Goal: Task Accomplishment & Management: Use online tool/utility

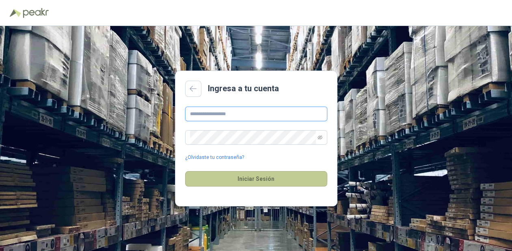
type input "**********"
click at [274, 180] on button "Iniciar Sesión" at bounding box center [256, 178] width 142 height 15
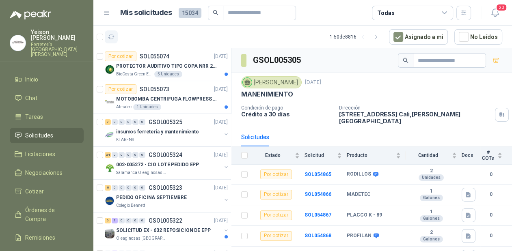
click at [112, 36] on icon "button" at bounding box center [111, 37] width 7 height 7
click at [162, 63] on p "PROTECTOR AUDITIVO TIPO COPA NRR 23dB" at bounding box center [166, 67] width 101 height 8
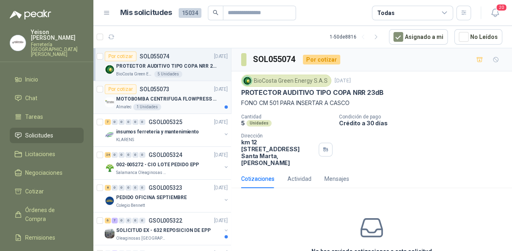
click at [151, 99] on p "MOTOBOMBA CENTRIFUGA FLOWPRESS 1.5HP-220" at bounding box center [166, 99] width 101 height 8
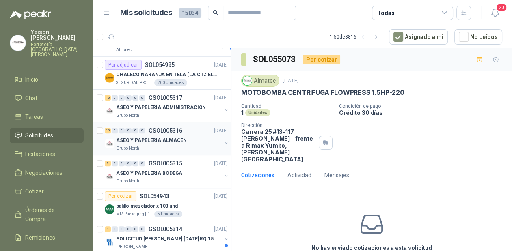
scroll to position [455, 0]
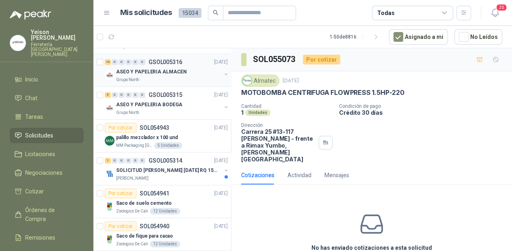
click at [161, 81] on div "Grupo North" at bounding box center [168, 80] width 105 height 6
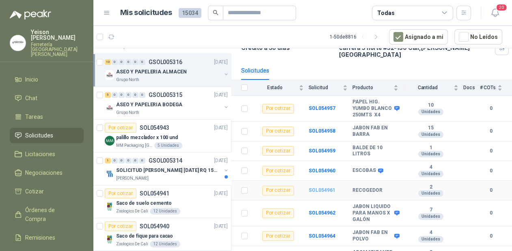
scroll to position [97, 0]
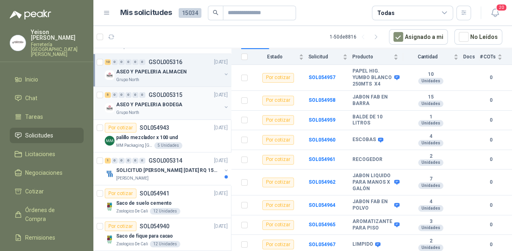
click at [166, 97] on div "5 0 0 0 0 0 GSOL005315 [DATE]" at bounding box center [167, 95] width 125 height 10
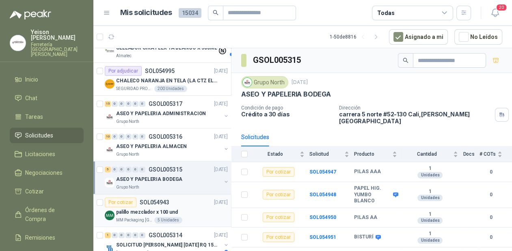
scroll to position [357, 0]
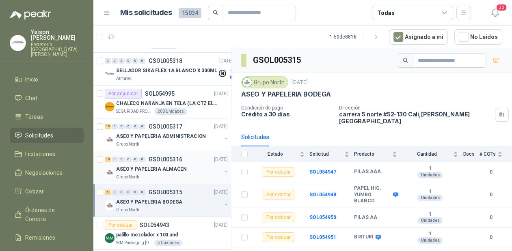
click at [156, 162] on div "10 0 0 0 0 0 GSOL005316 [DATE]" at bounding box center [167, 160] width 125 height 10
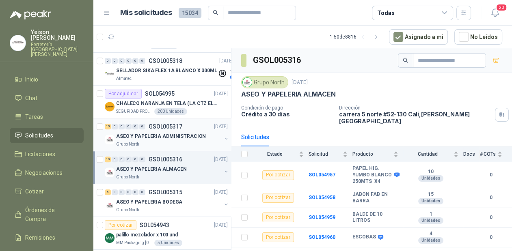
click at [157, 134] on p "ASEO Y PAPELERIA ADMINISTRACION" at bounding box center [161, 137] width 90 height 8
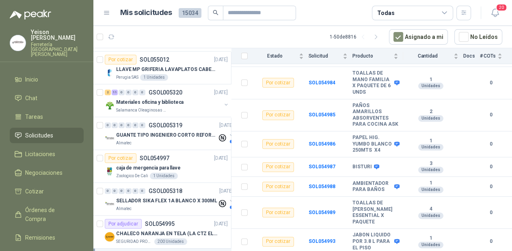
scroll to position [97, 0]
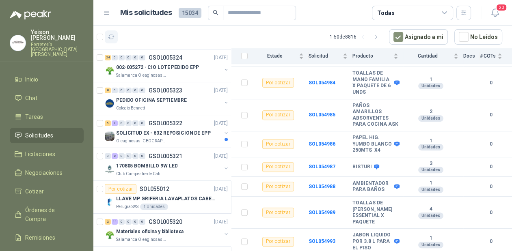
click at [111, 36] on icon "button" at bounding box center [111, 37] width 7 height 7
click at [110, 35] on icon "button" at bounding box center [111, 37] width 7 height 7
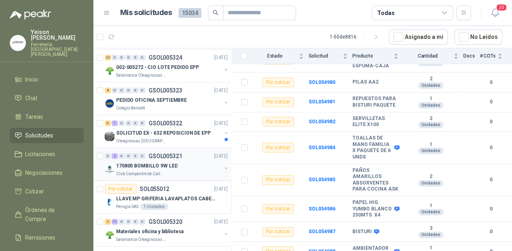
scroll to position [0, 0]
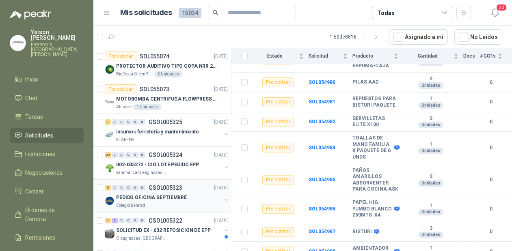
click at [172, 197] on p "PEDIDO OFICINA SEPTIEMBRE" at bounding box center [151, 198] width 71 height 8
